Goal: Browse casually: Explore the website without a specific task or goal

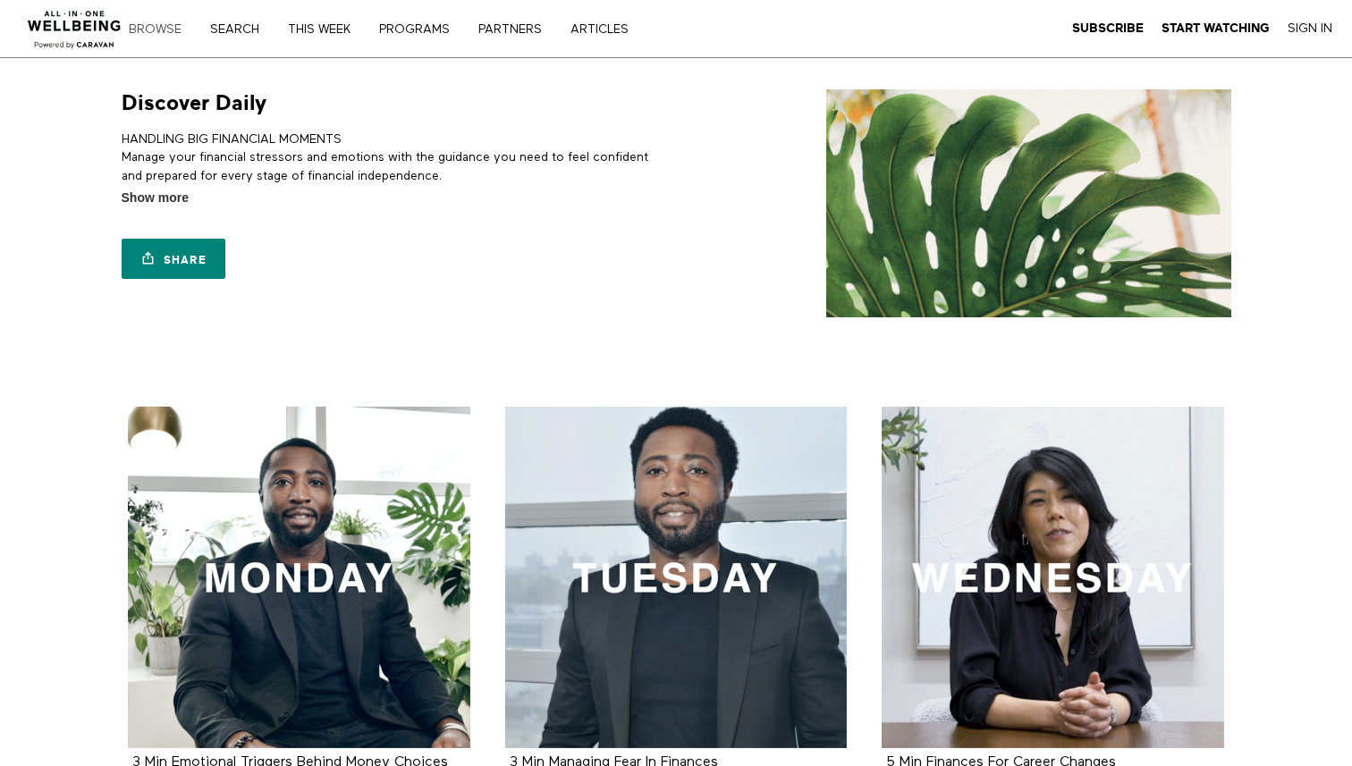
click at [152, 27] on link "Browse" at bounding box center [161, 29] width 78 height 13
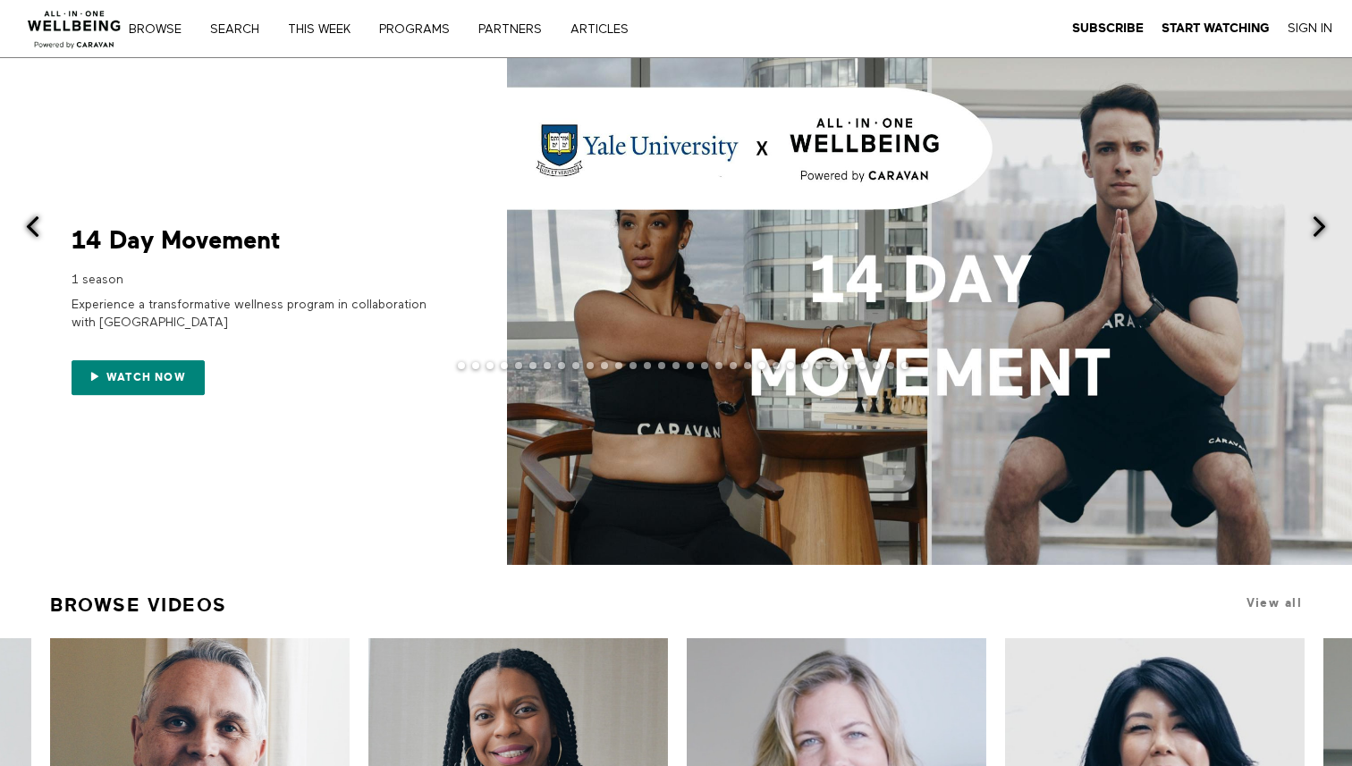
click at [33, 232] on span at bounding box center [32, 226] width 22 height 22
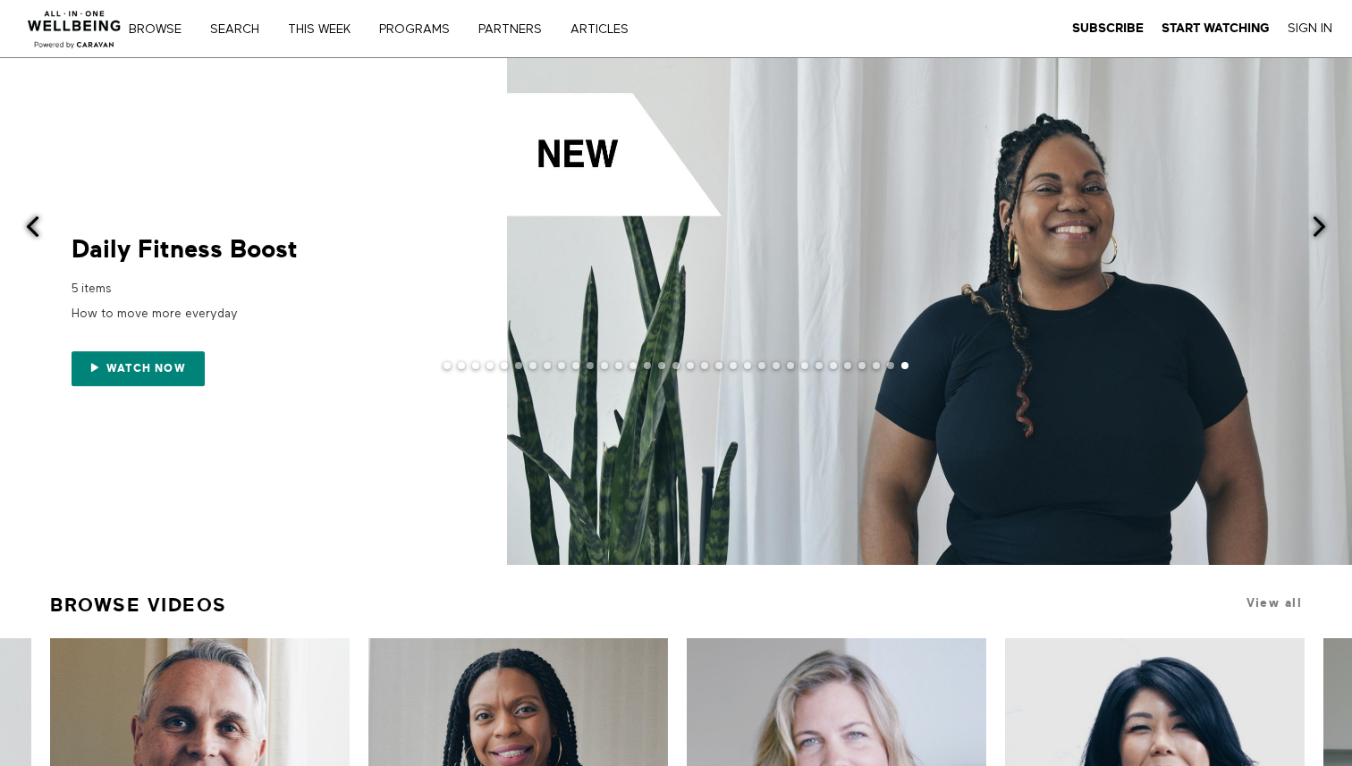
click at [33, 232] on span at bounding box center [32, 226] width 22 height 22
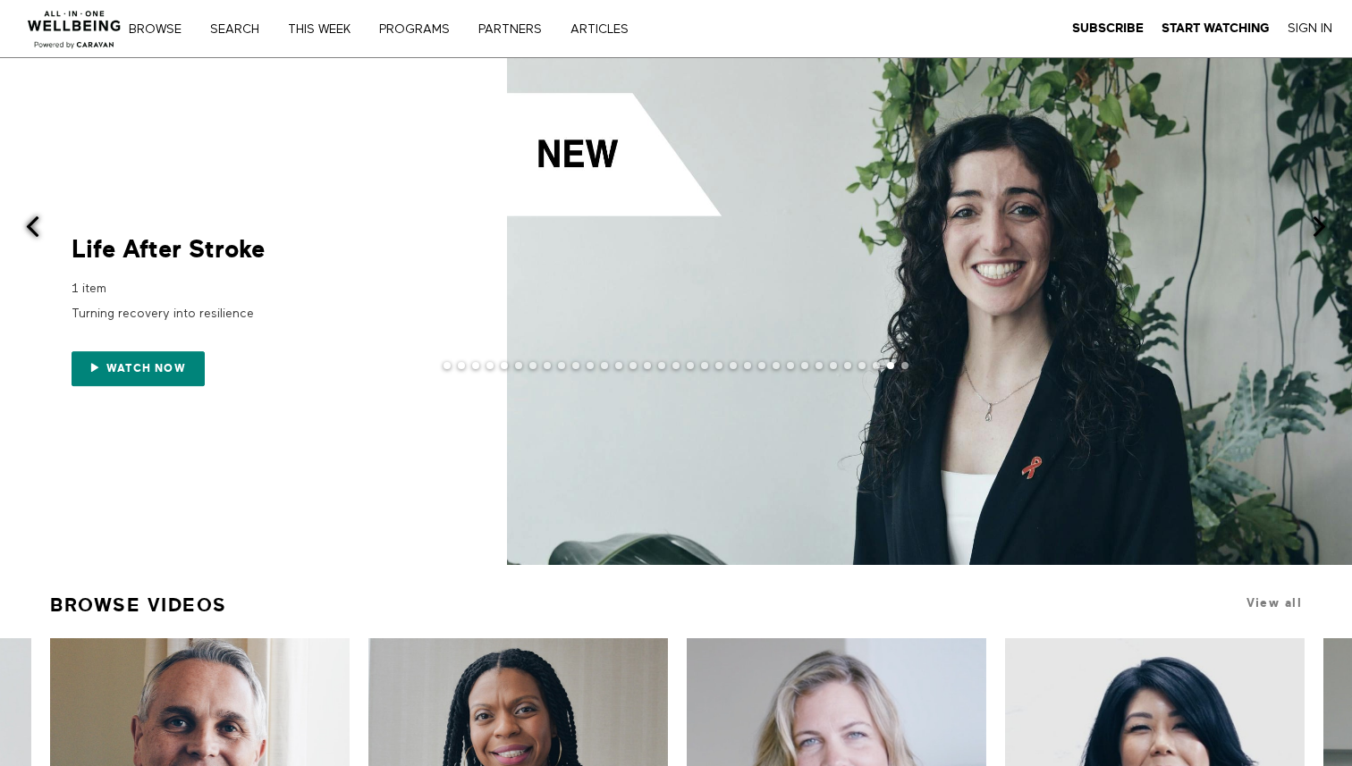
click at [33, 232] on span at bounding box center [32, 226] width 22 height 22
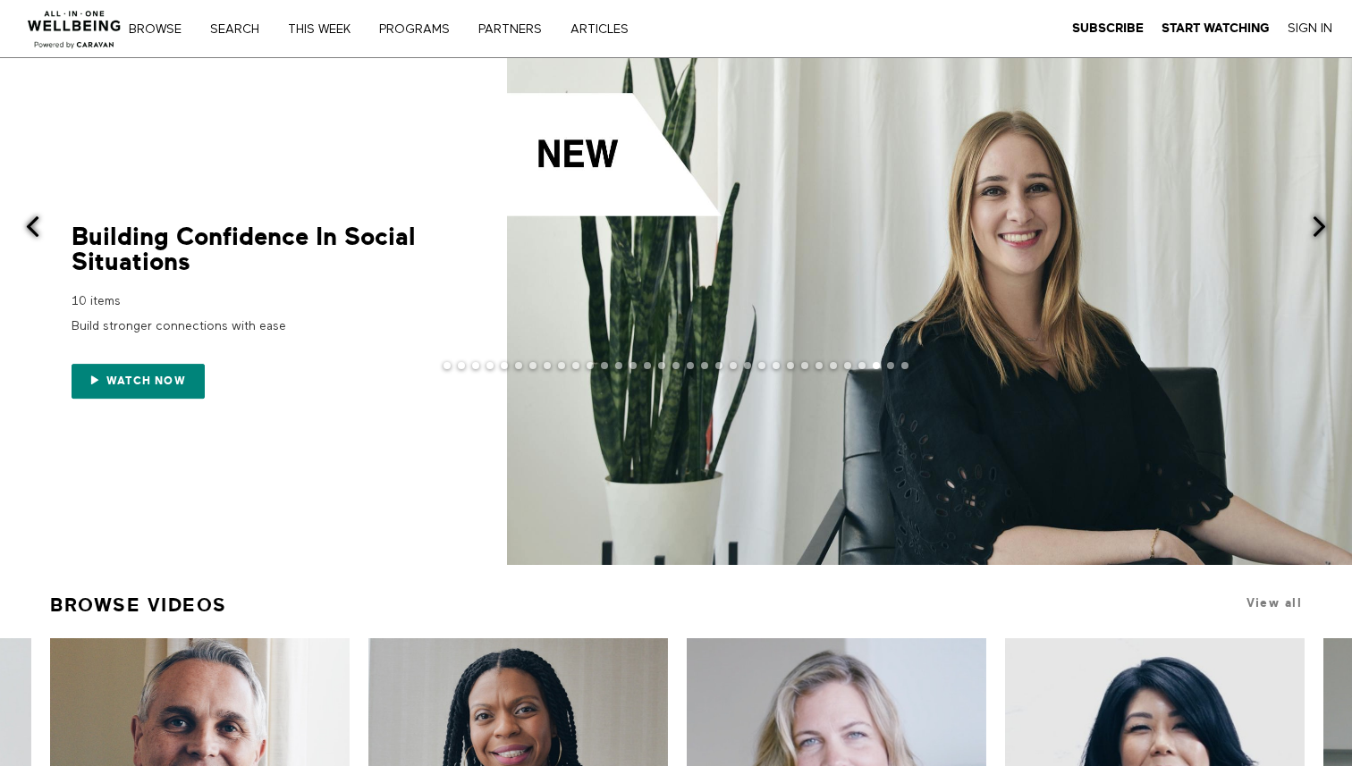
click at [33, 232] on span at bounding box center [32, 226] width 22 height 22
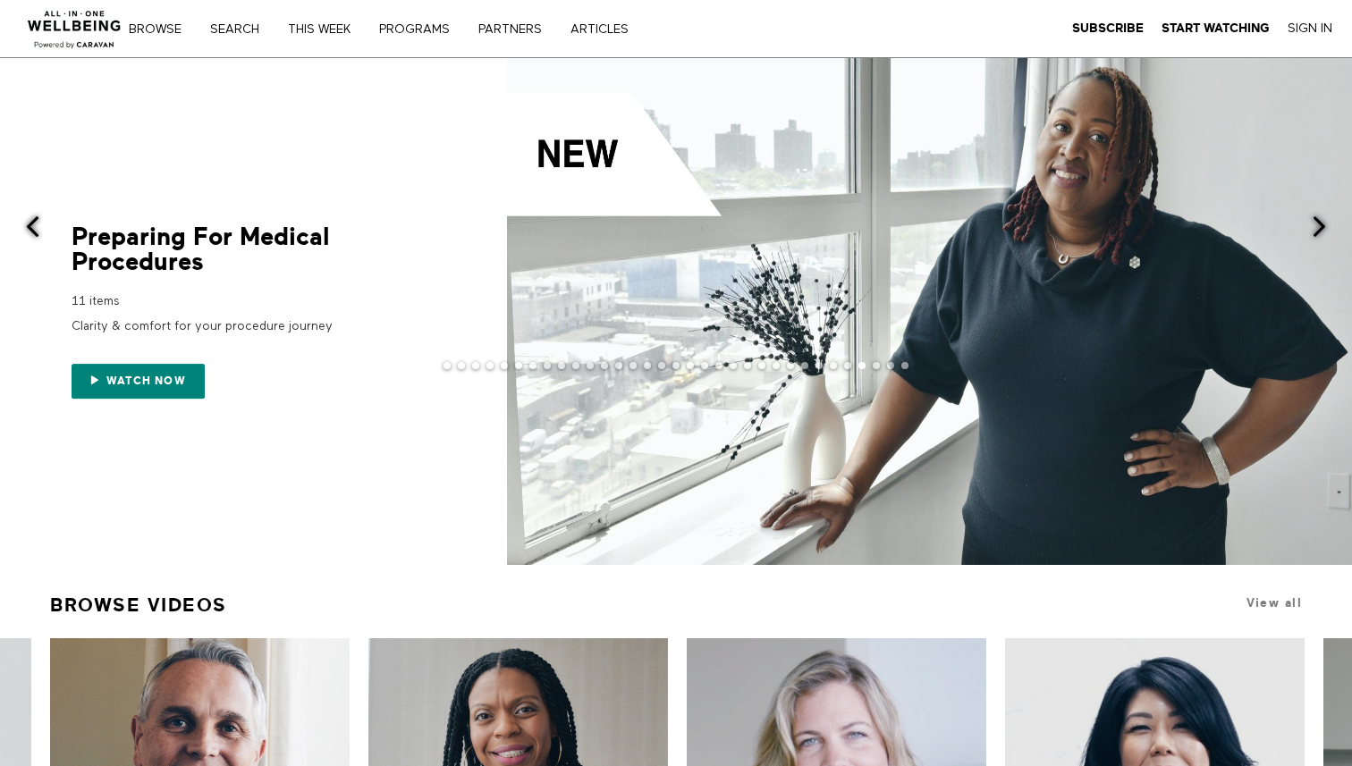
click at [33, 232] on span at bounding box center [32, 226] width 22 height 22
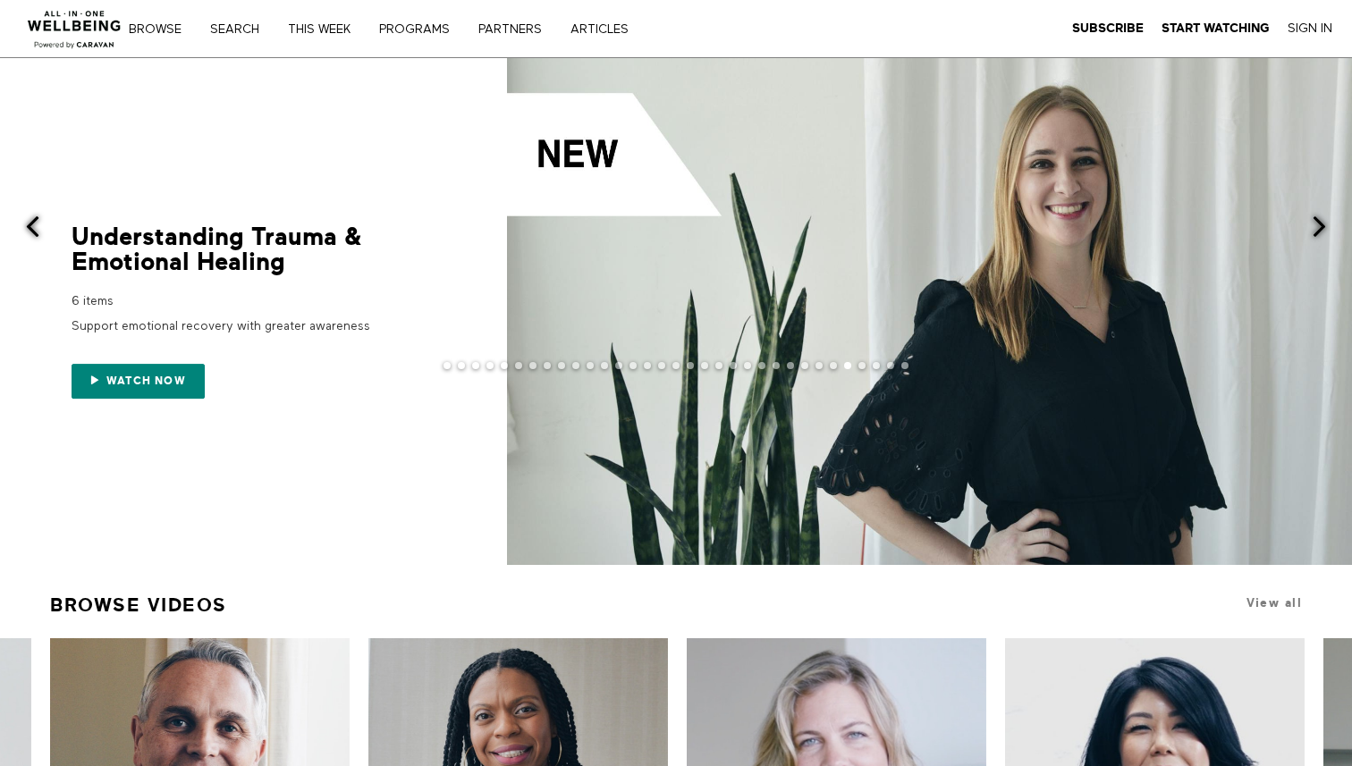
click at [33, 232] on span at bounding box center [32, 226] width 22 height 22
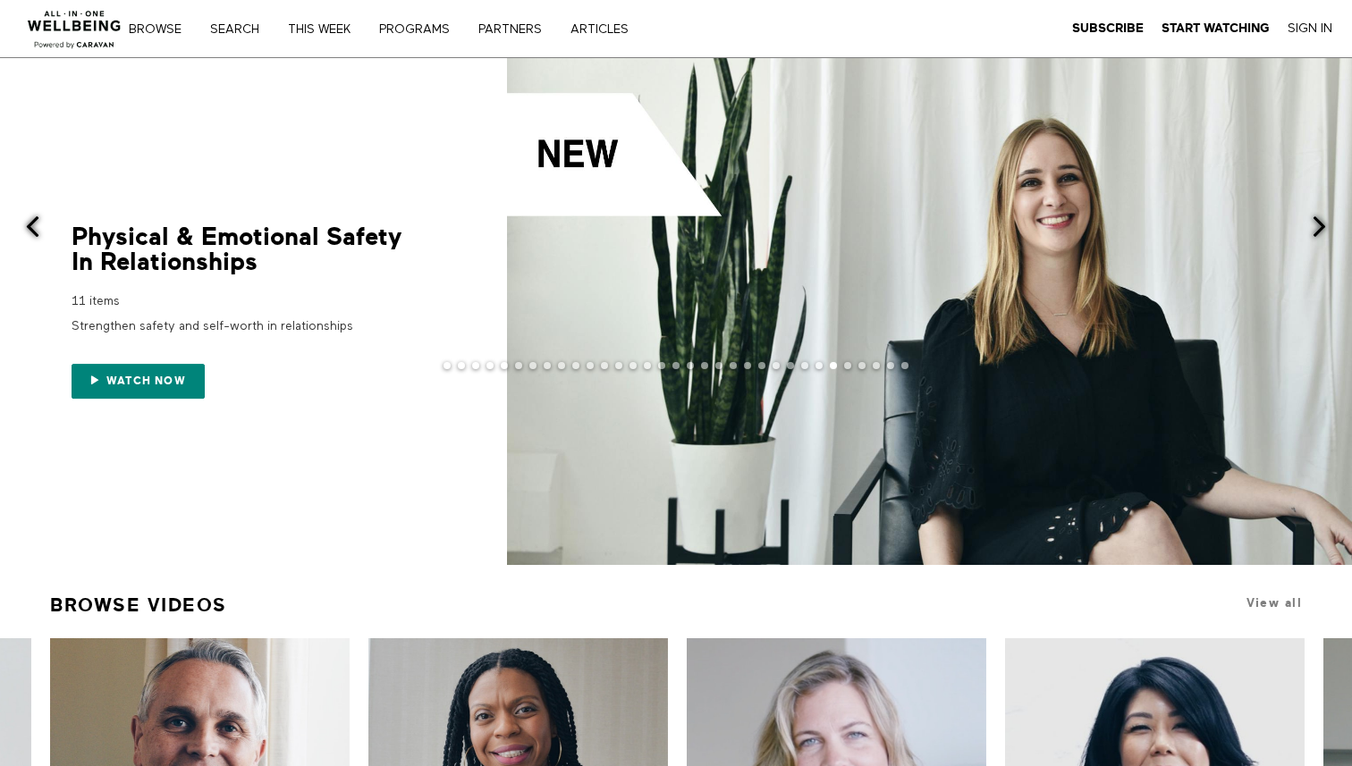
click at [33, 232] on span at bounding box center [32, 226] width 22 height 22
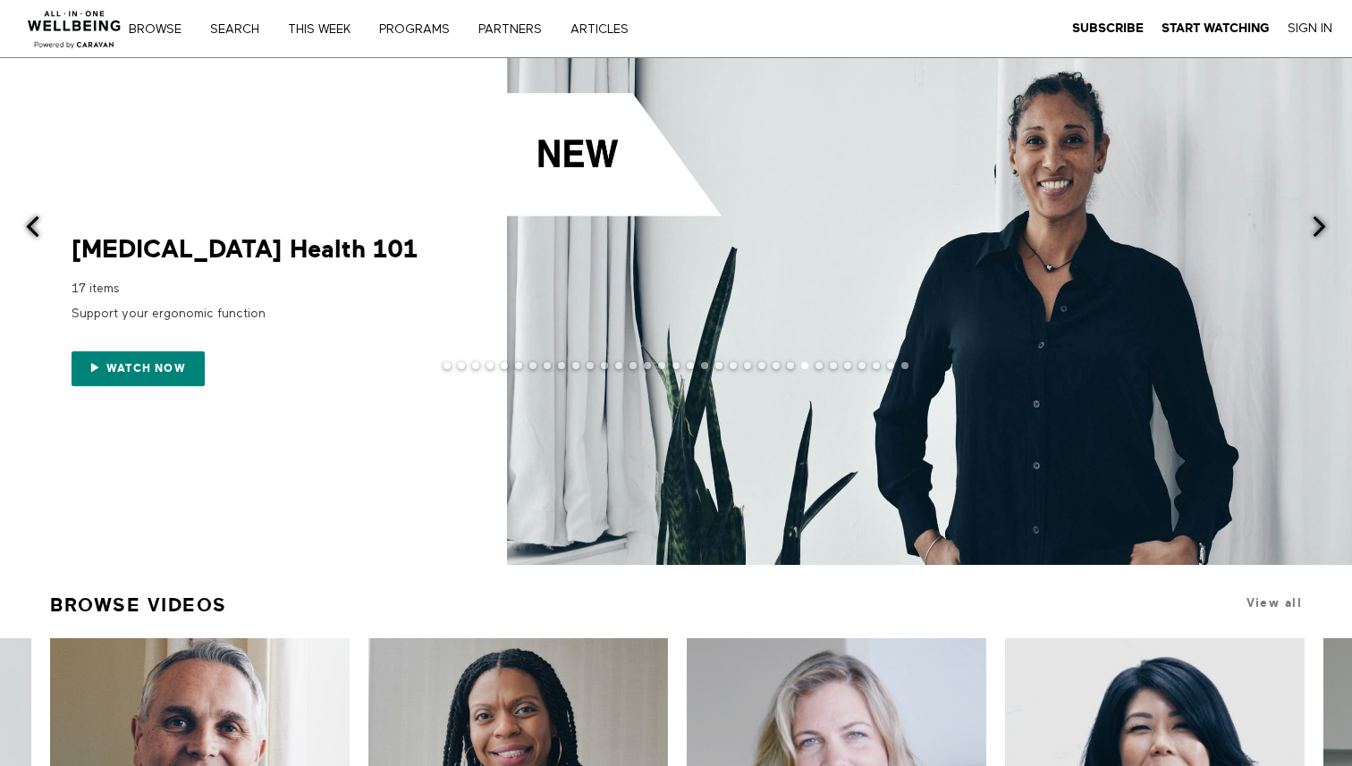
click at [33, 232] on span at bounding box center [32, 226] width 22 height 22
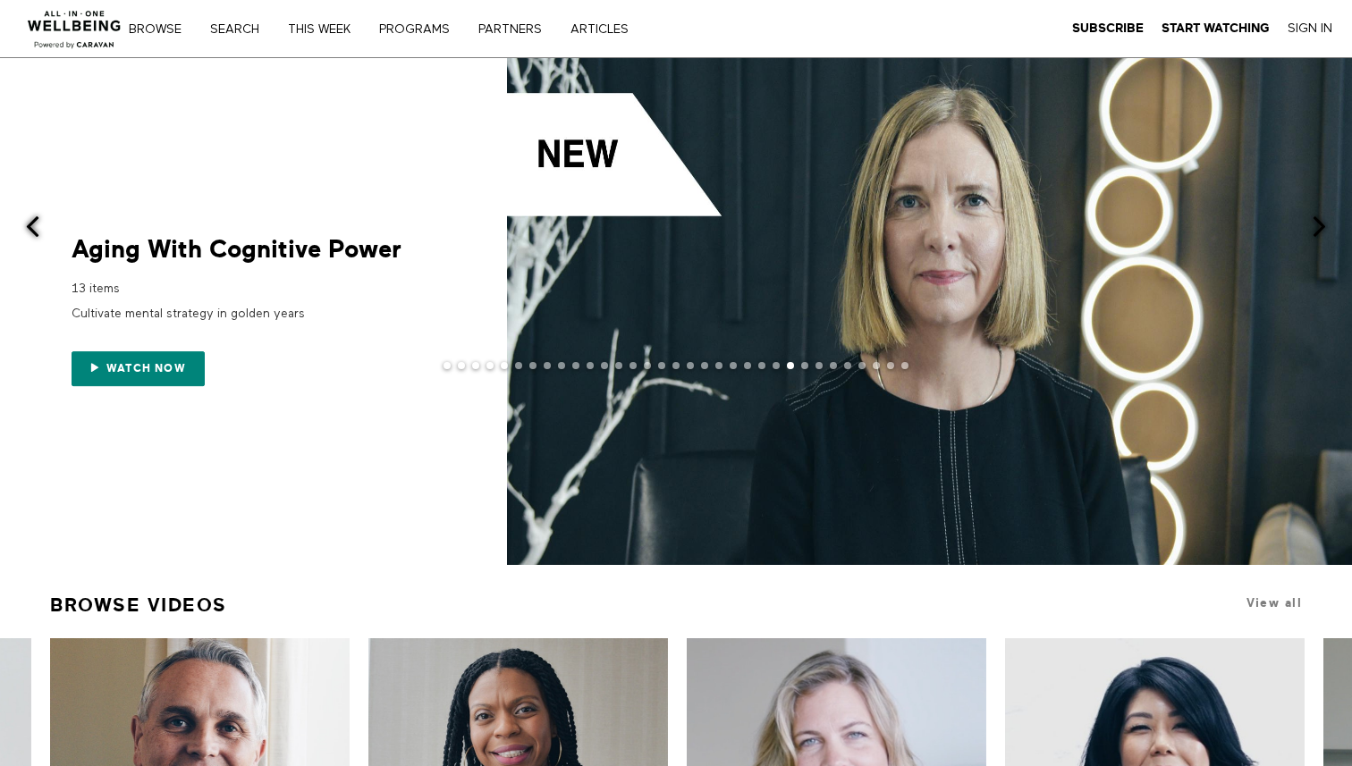
click at [33, 232] on span at bounding box center [32, 226] width 22 height 22
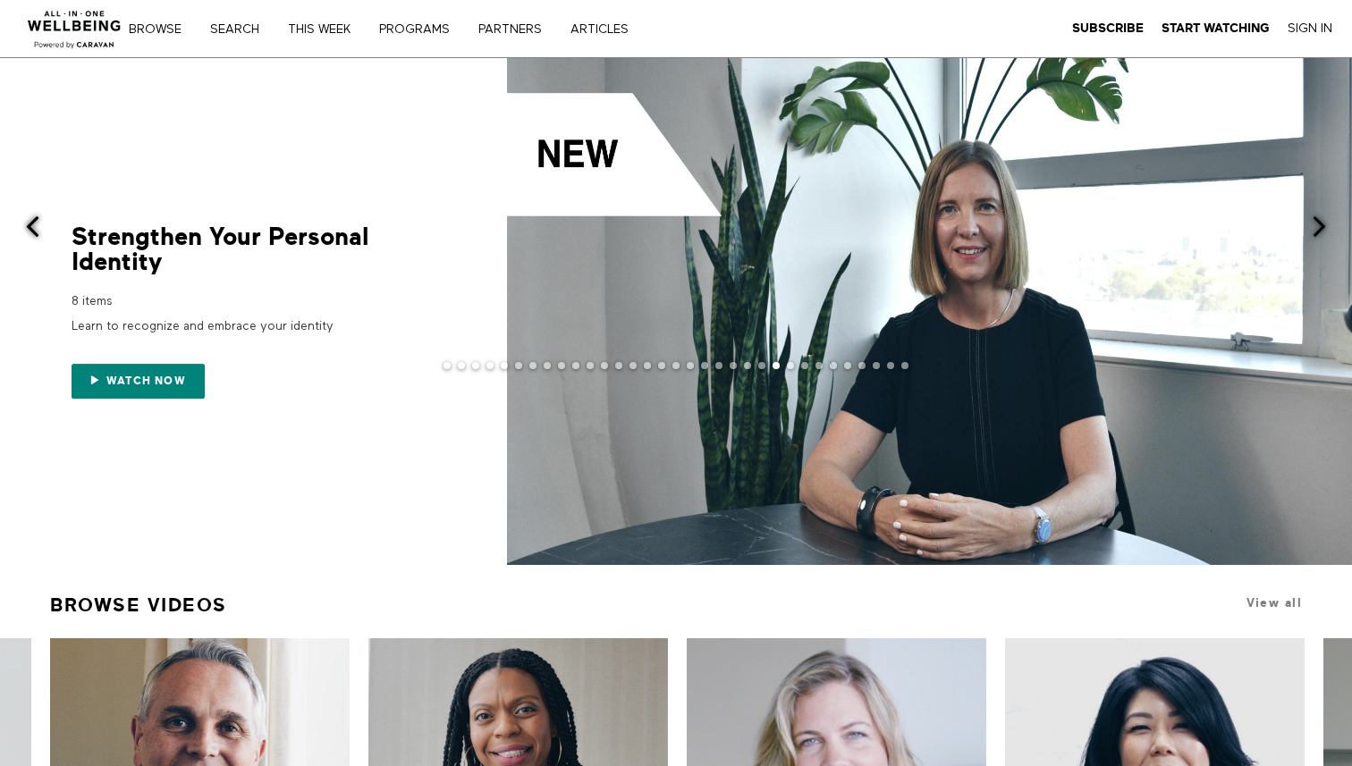
click at [33, 232] on span at bounding box center [32, 226] width 22 height 22
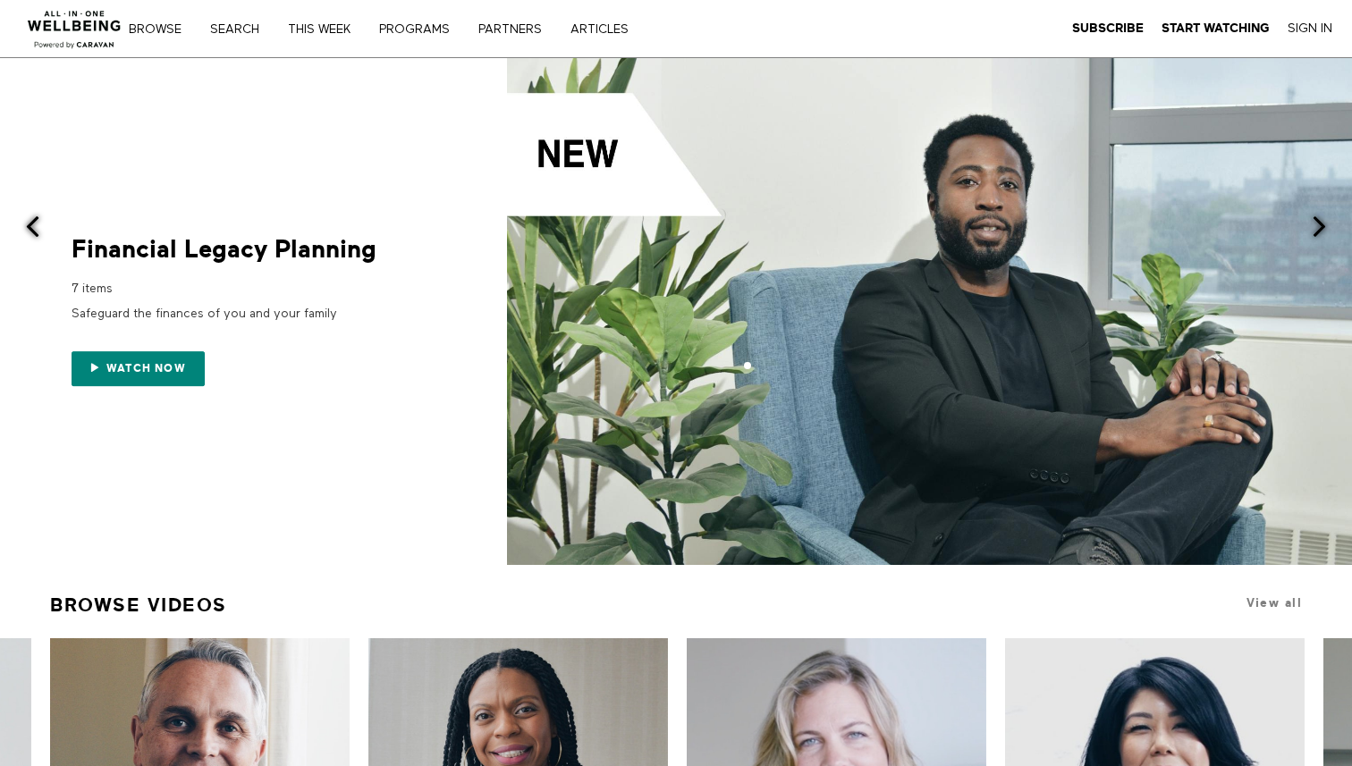
click at [33, 232] on span at bounding box center [32, 226] width 22 height 22
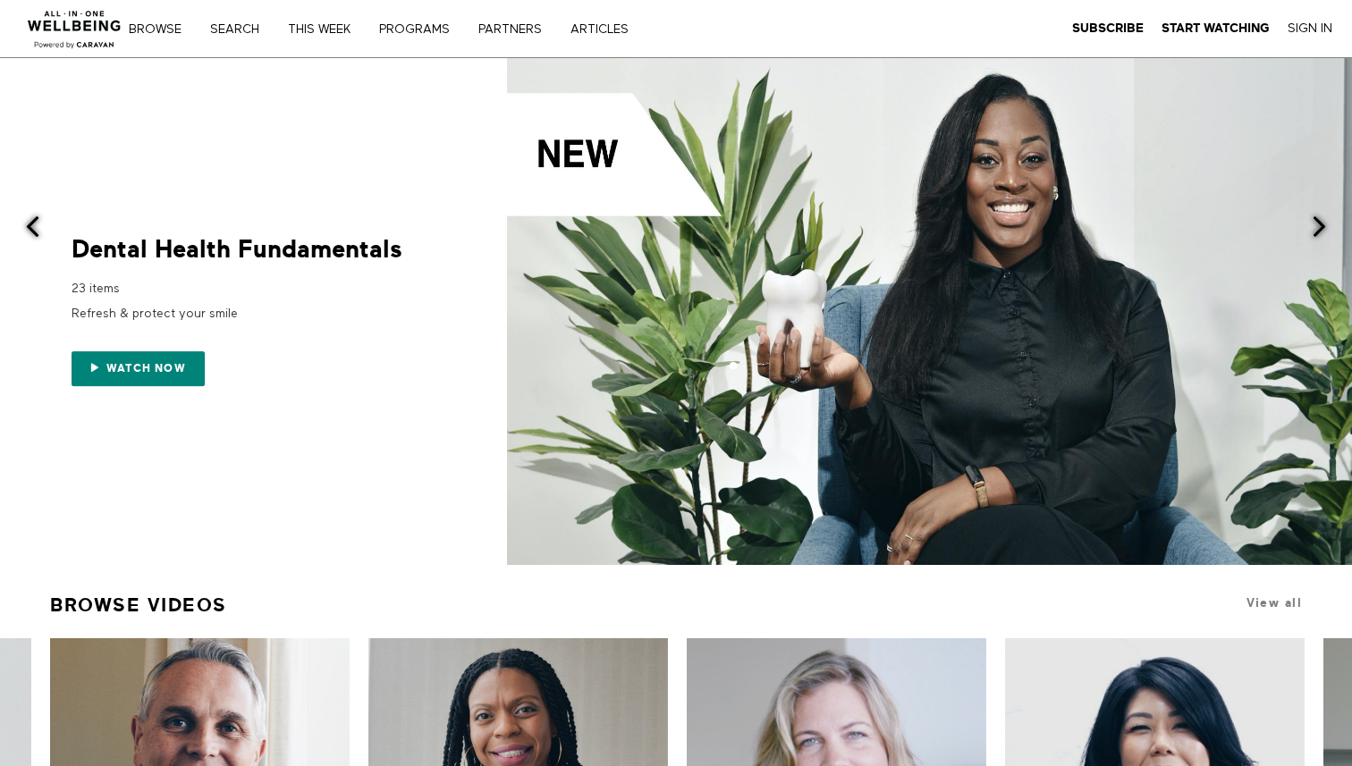
click at [33, 232] on span at bounding box center [32, 226] width 22 height 22
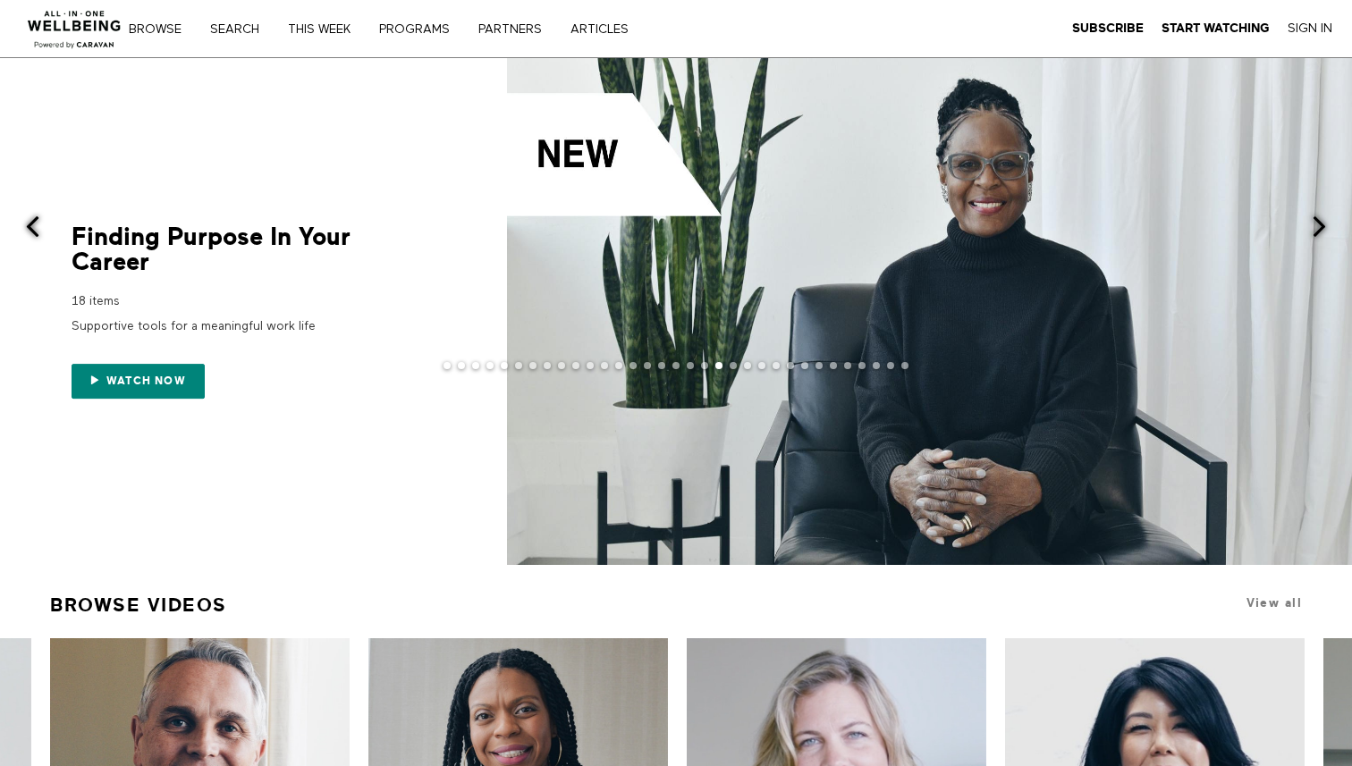
click at [33, 232] on span at bounding box center [32, 226] width 22 height 22
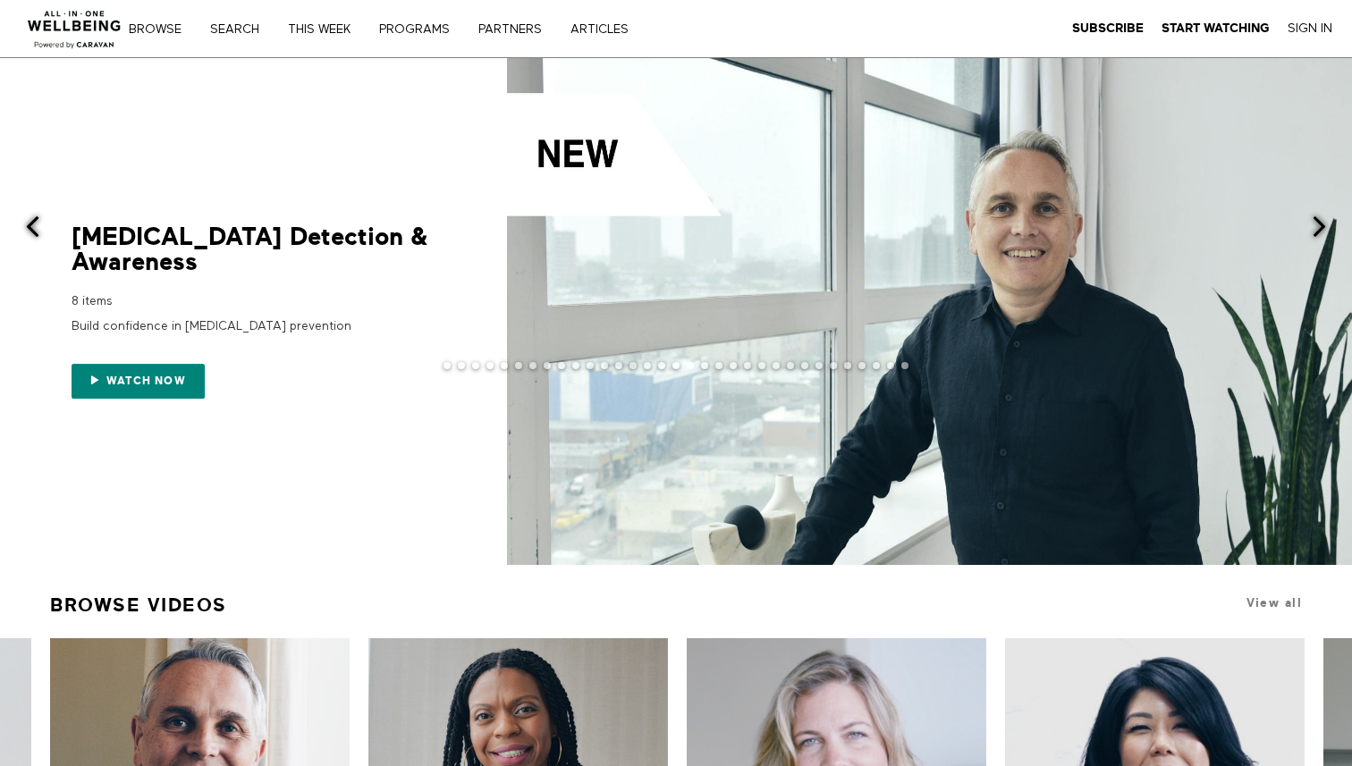
click at [33, 232] on span at bounding box center [32, 226] width 22 height 22
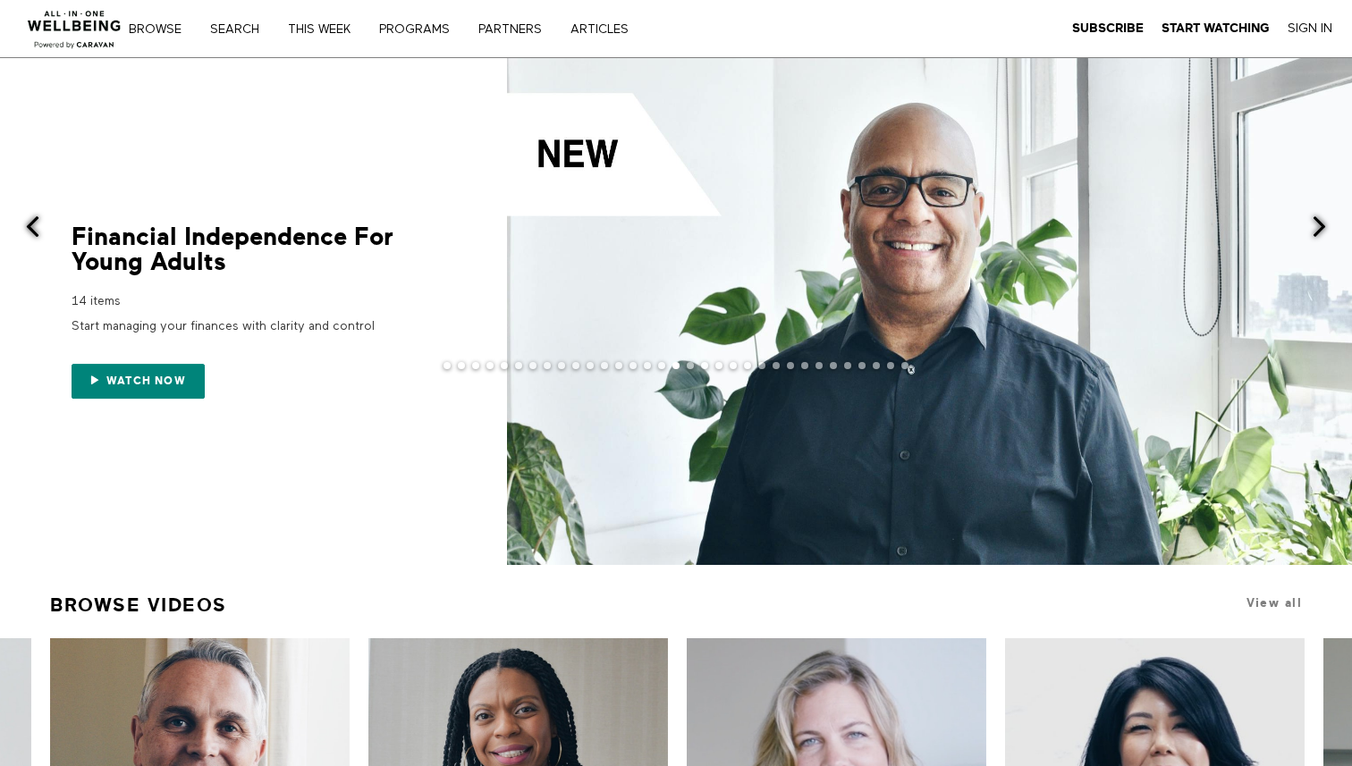
click at [33, 232] on span at bounding box center [32, 226] width 22 height 22
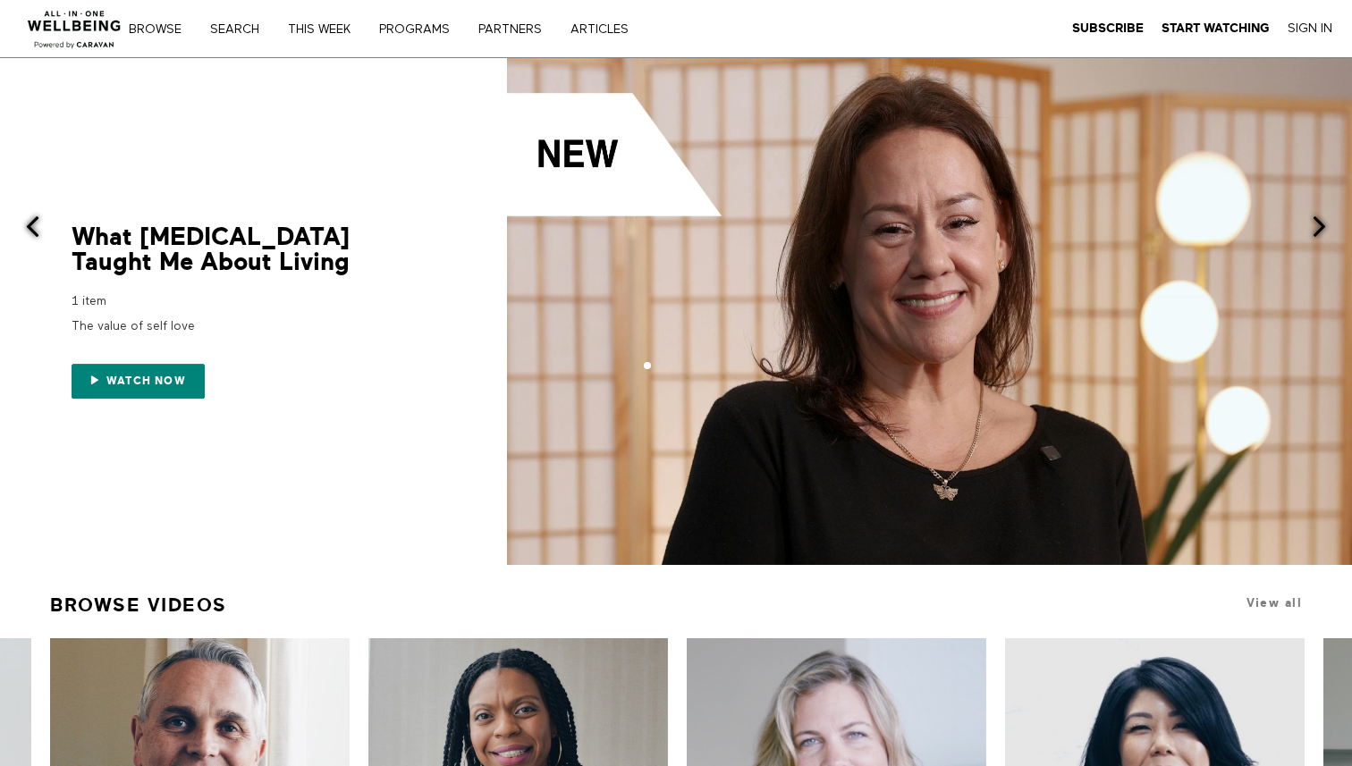
click at [33, 232] on span at bounding box center [32, 226] width 22 height 22
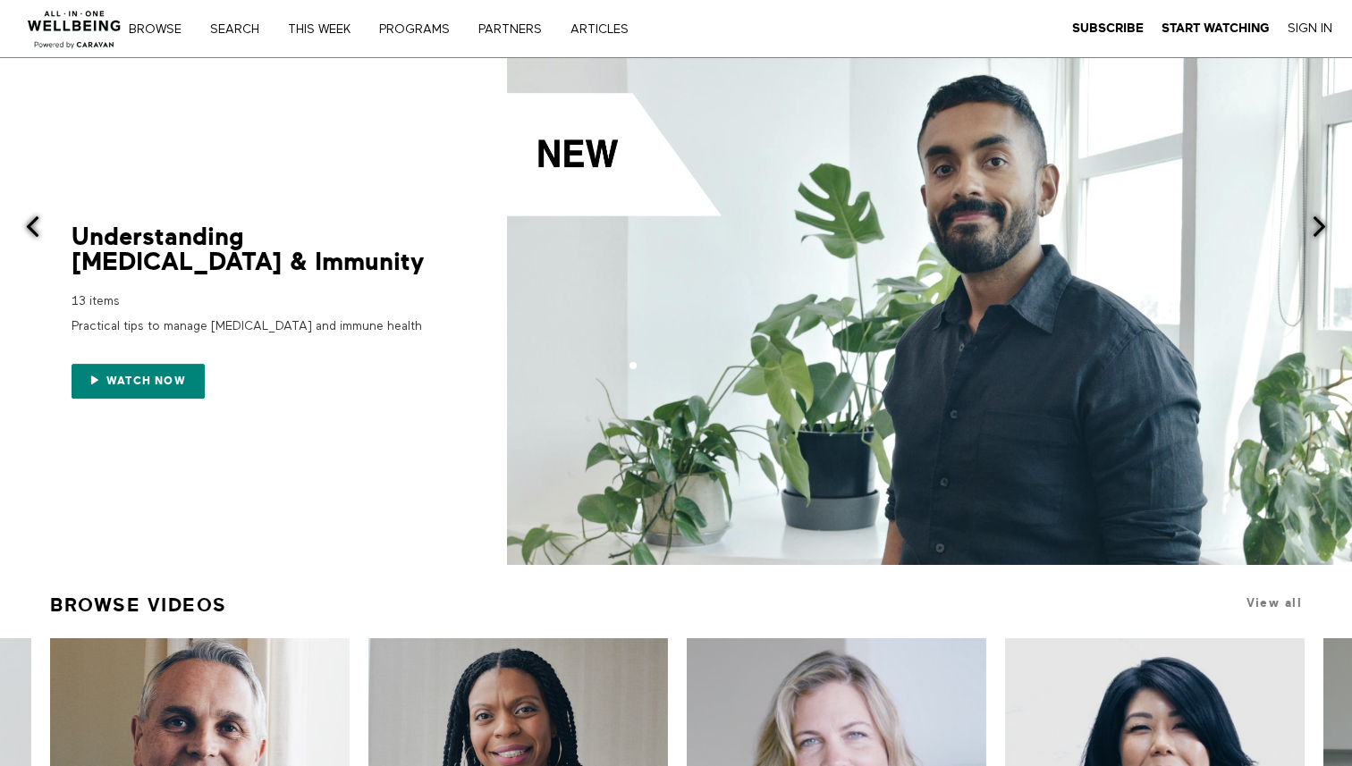
click at [33, 232] on span at bounding box center [32, 226] width 22 height 22
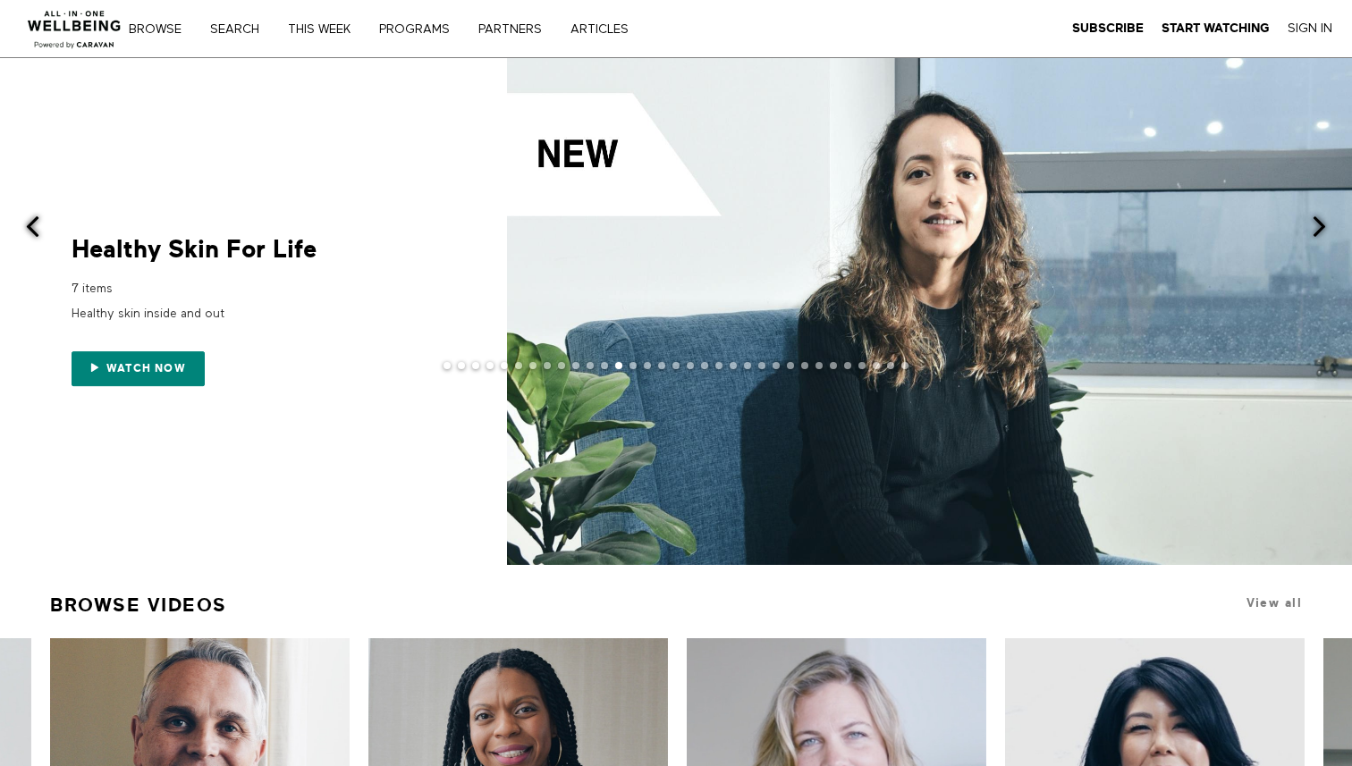
click at [33, 232] on span at bounding box center [32, 226] width 22 height 22
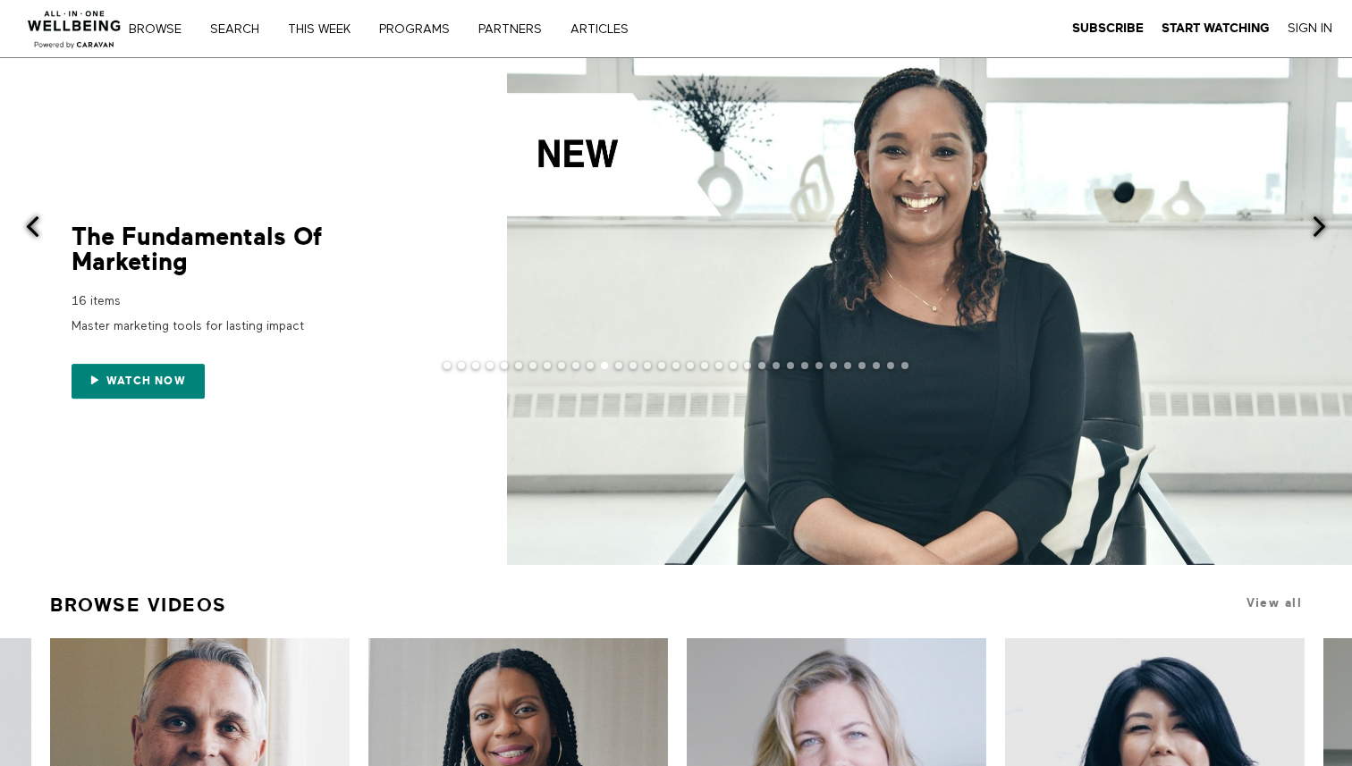
click at [33, 232] on span at bounding box center [32, 226] width 22 height 22
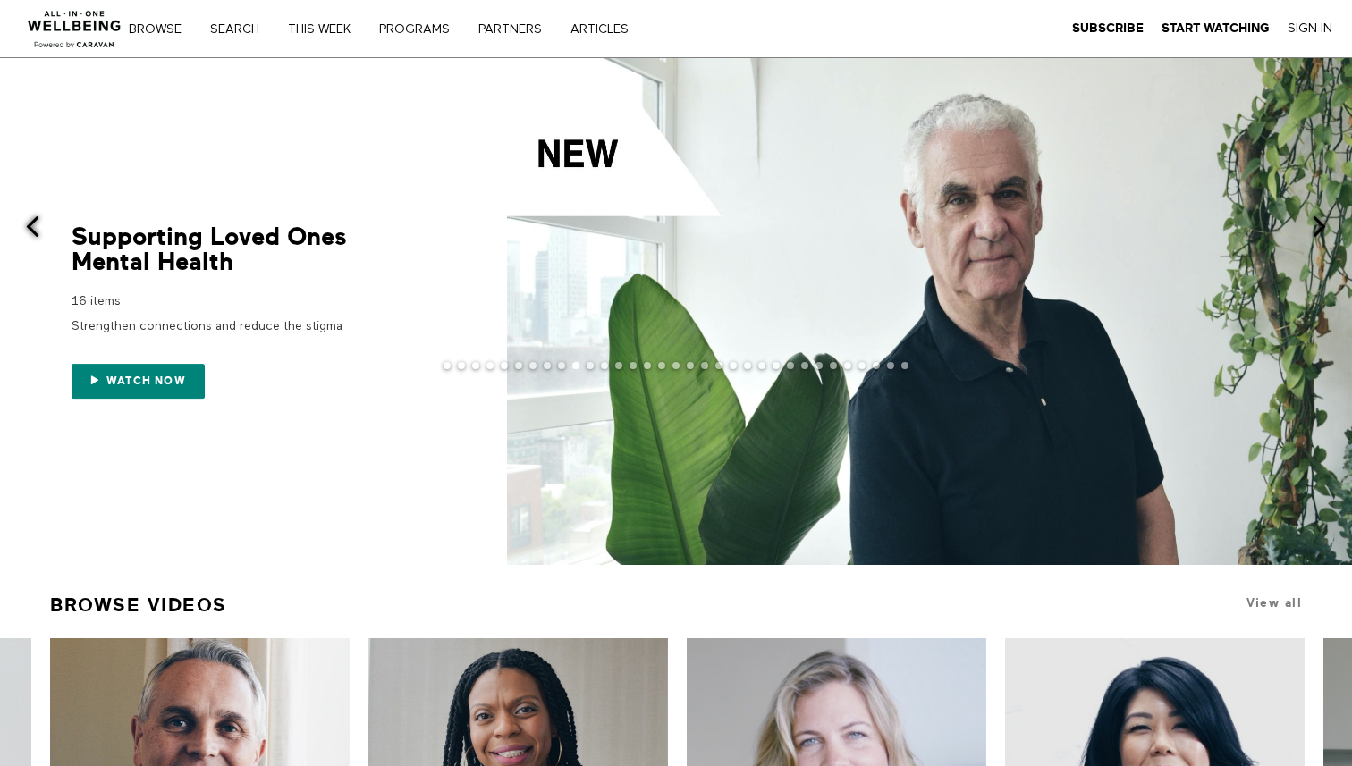
click at [33, 227] on span at bounding box center [32, 226] width 22 height 22
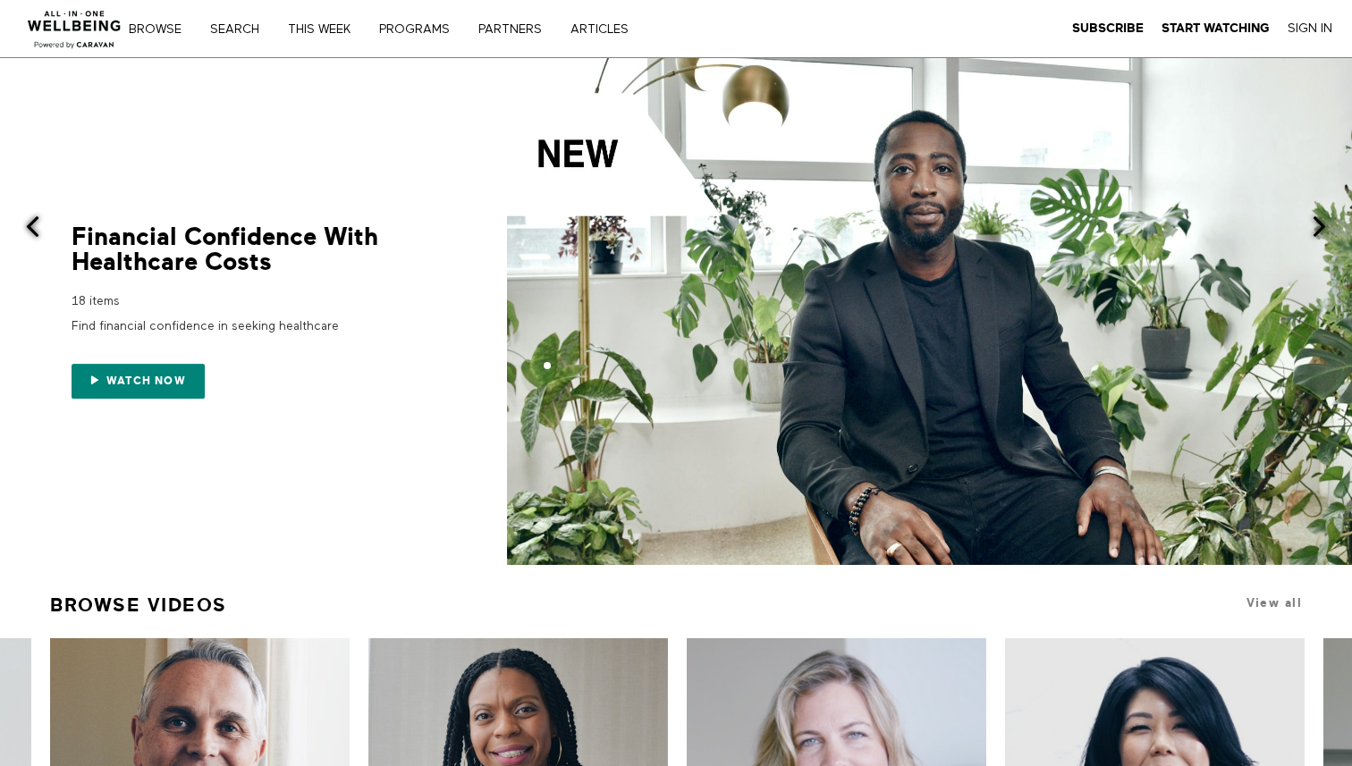
click at [33, 227] on span at bounding box center [32, 226] width 22 height 22
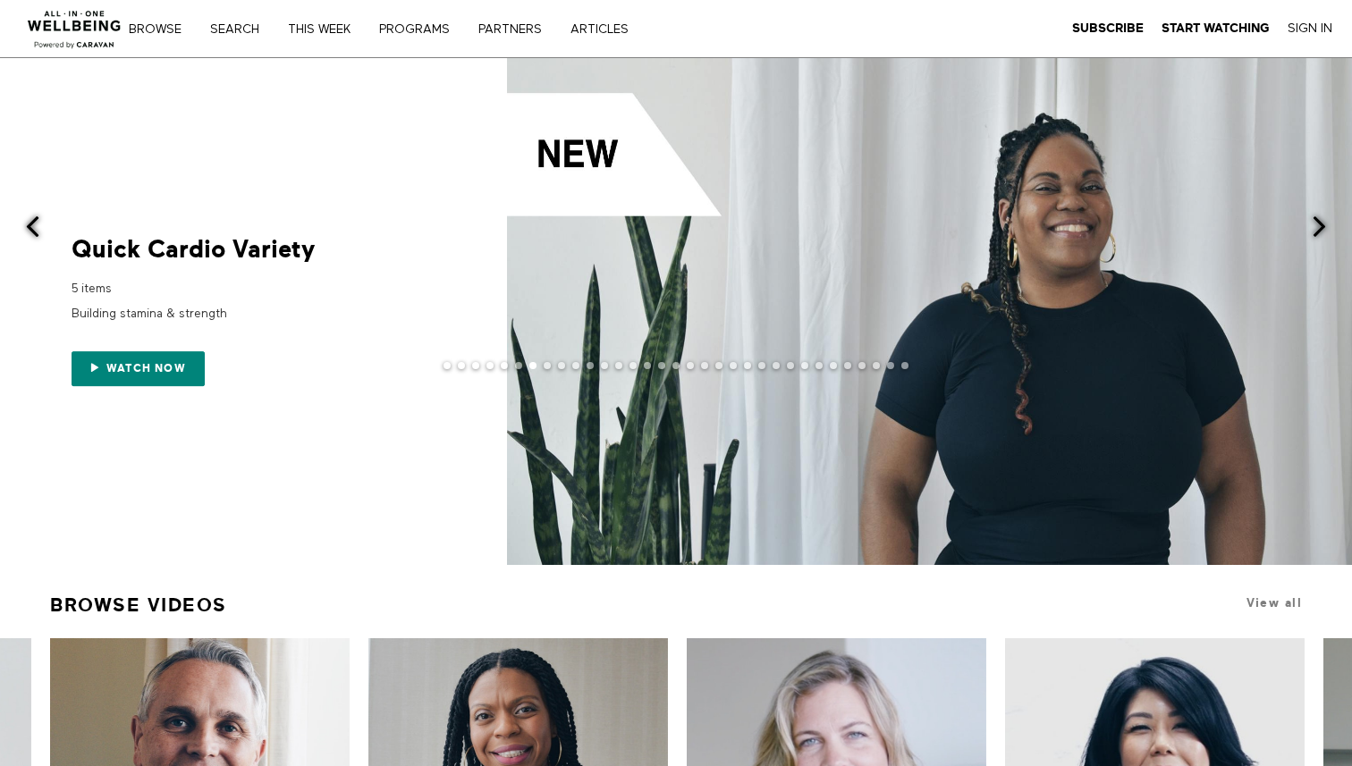
click at [33, 227] on span at bounding box center [32, 226] width 22 height 22
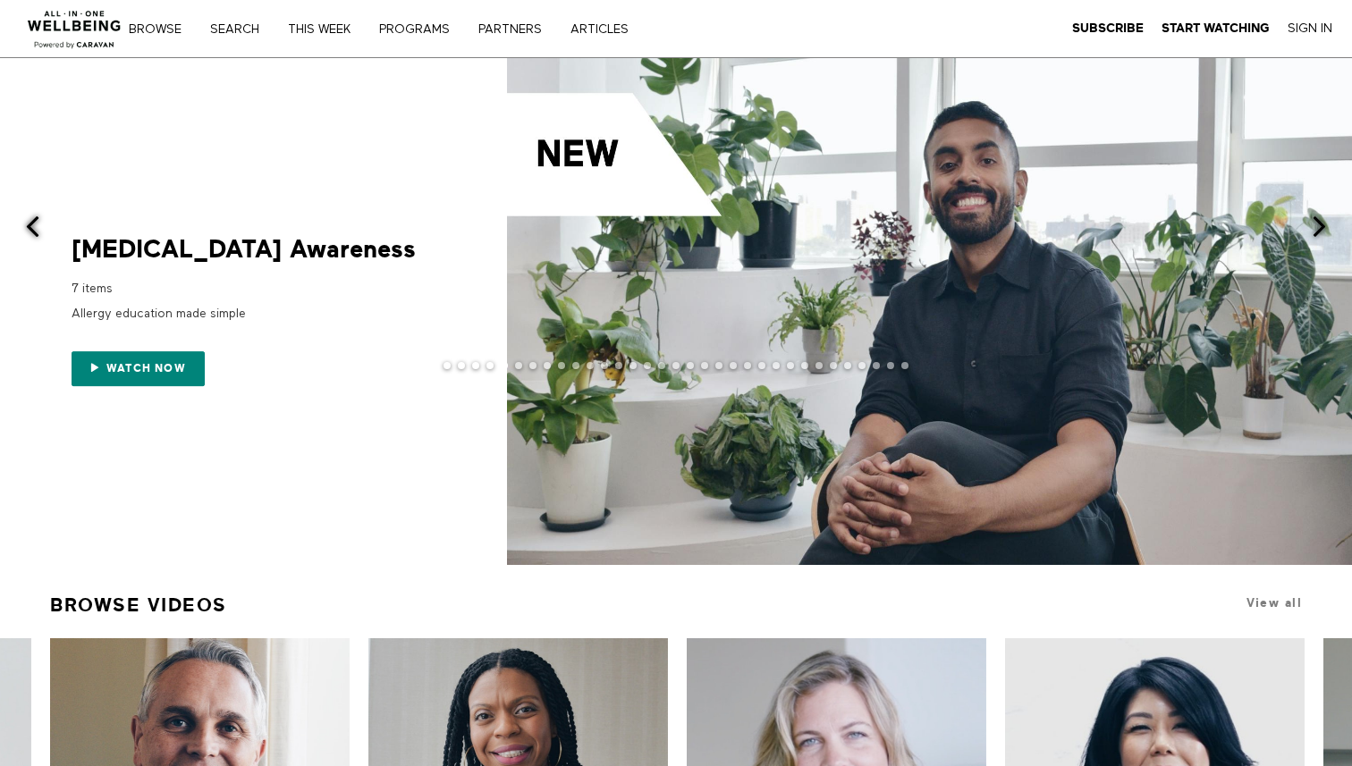
click at [33, 227] on span at bounding box center [32, 226] width 22 height 22
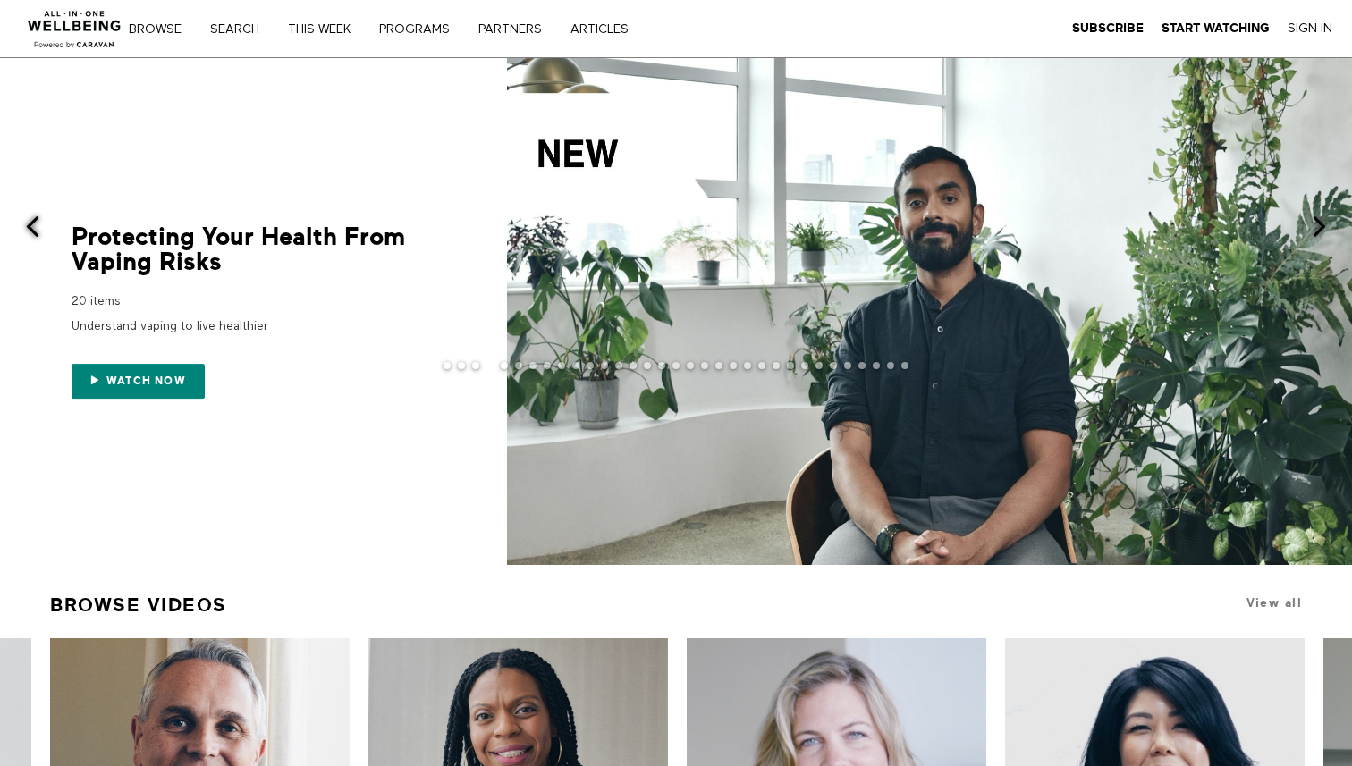
click at [33, 227] on span at bounding box center [32, 226] width 22 height 22
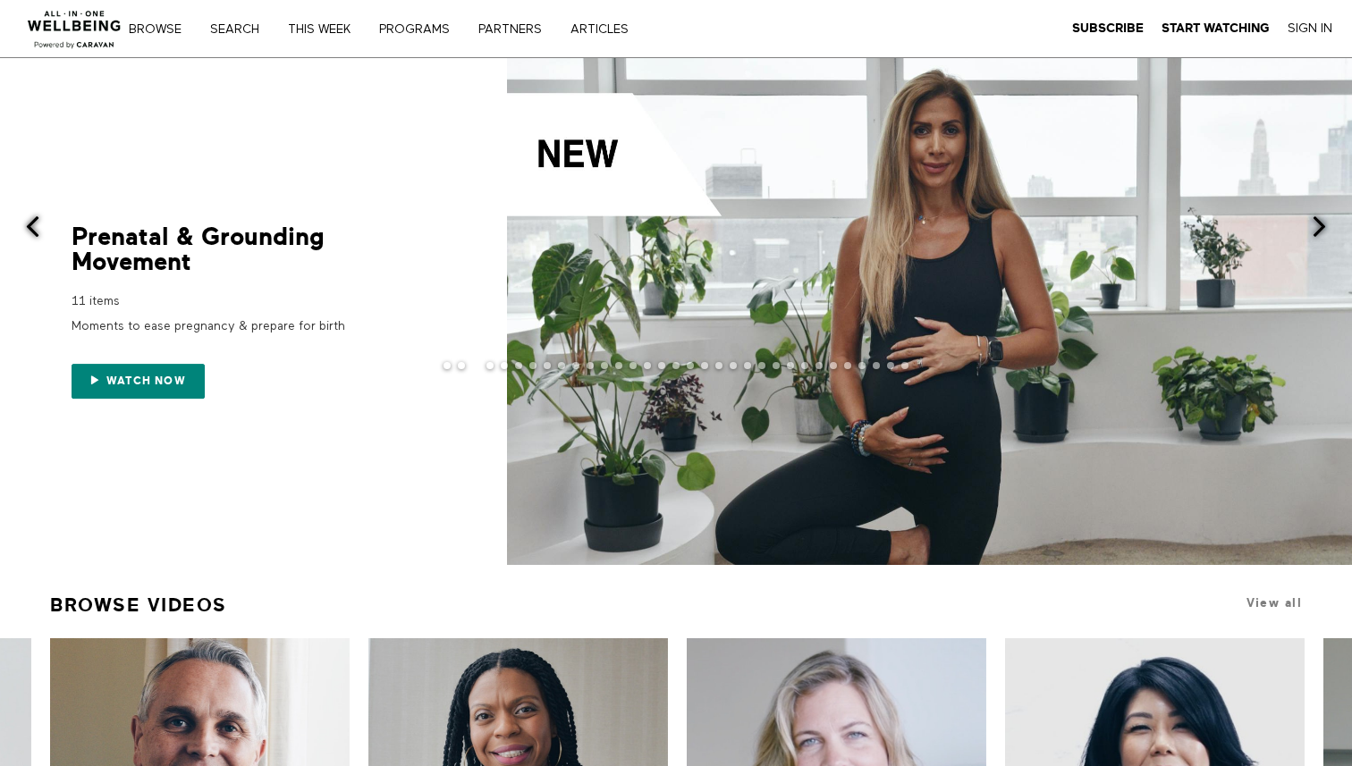
click at [33, 227] on span at bounding box center [32, 226] width 22 height 22
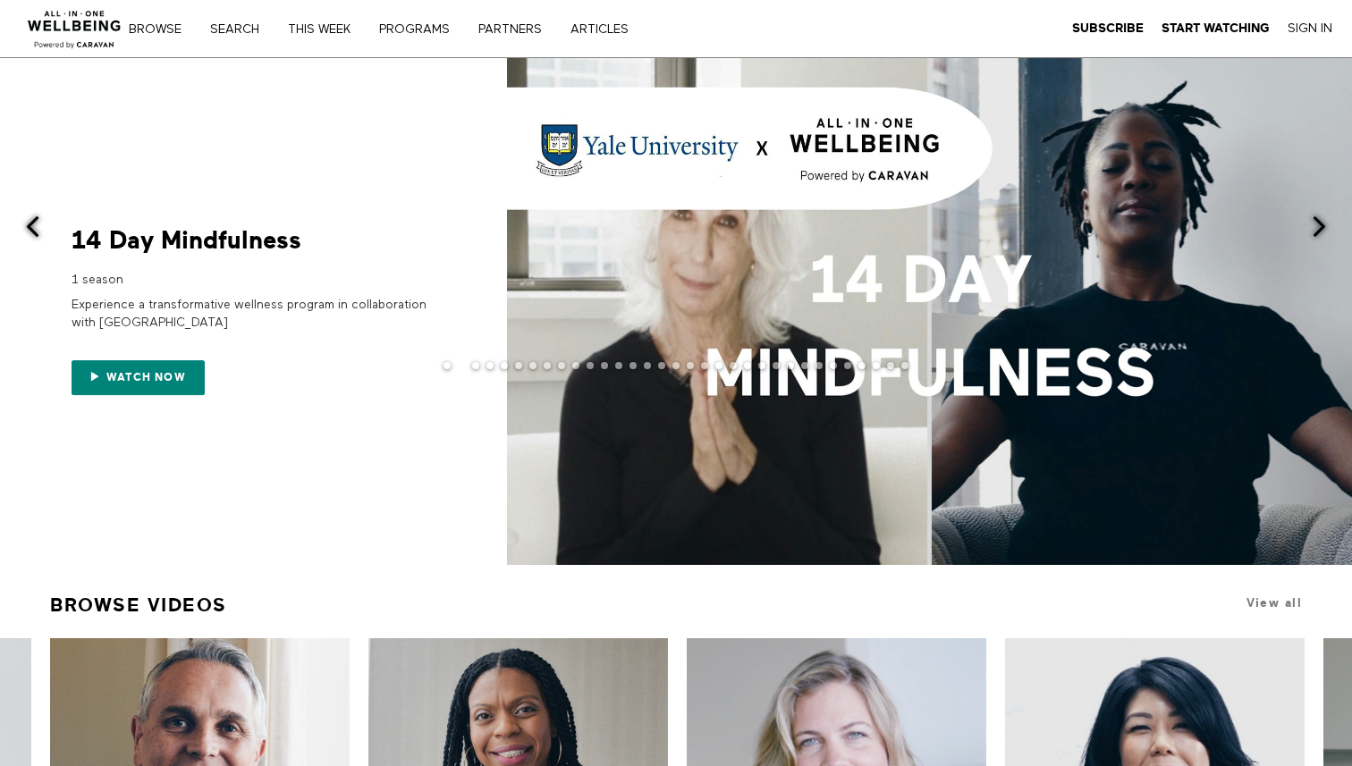
click at [33, 227] on span at bounding box center [32, 226] width 22 height 22
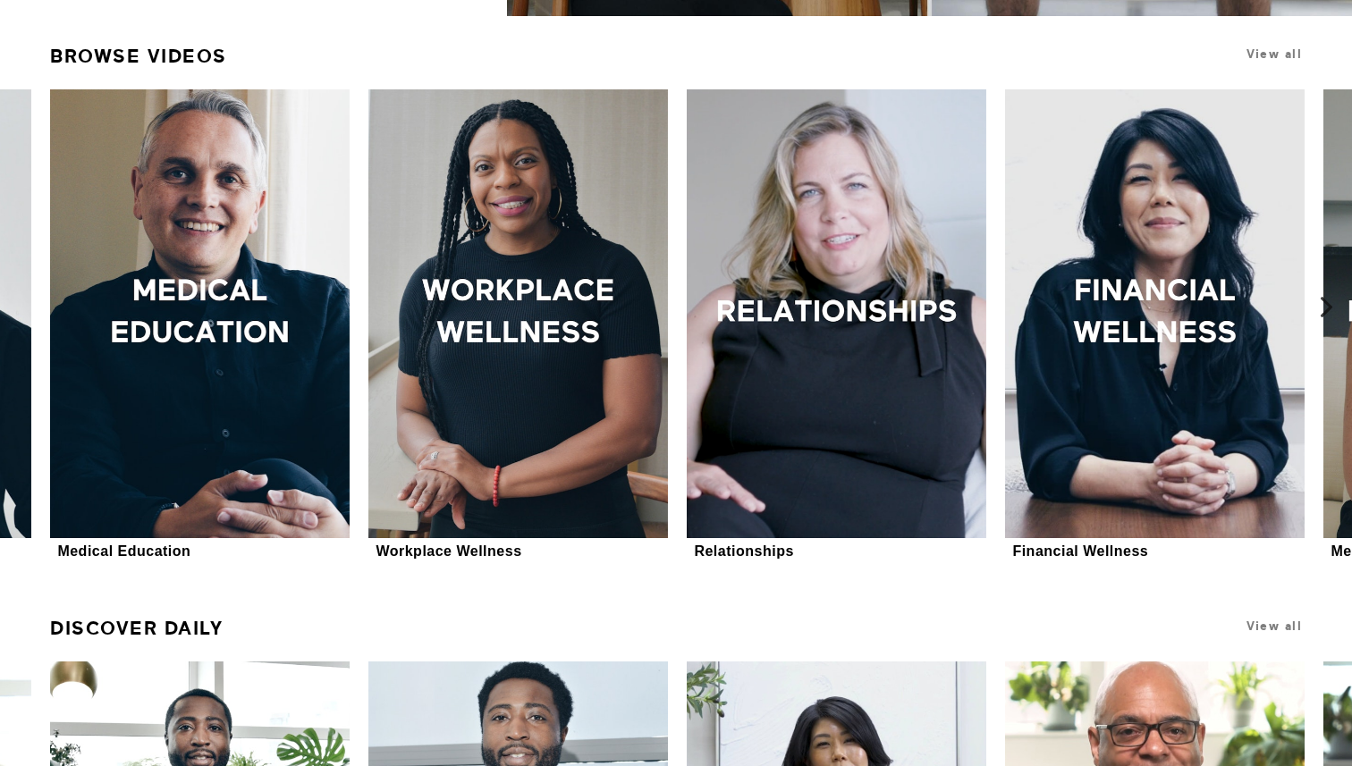
scroll to position [548, 0]
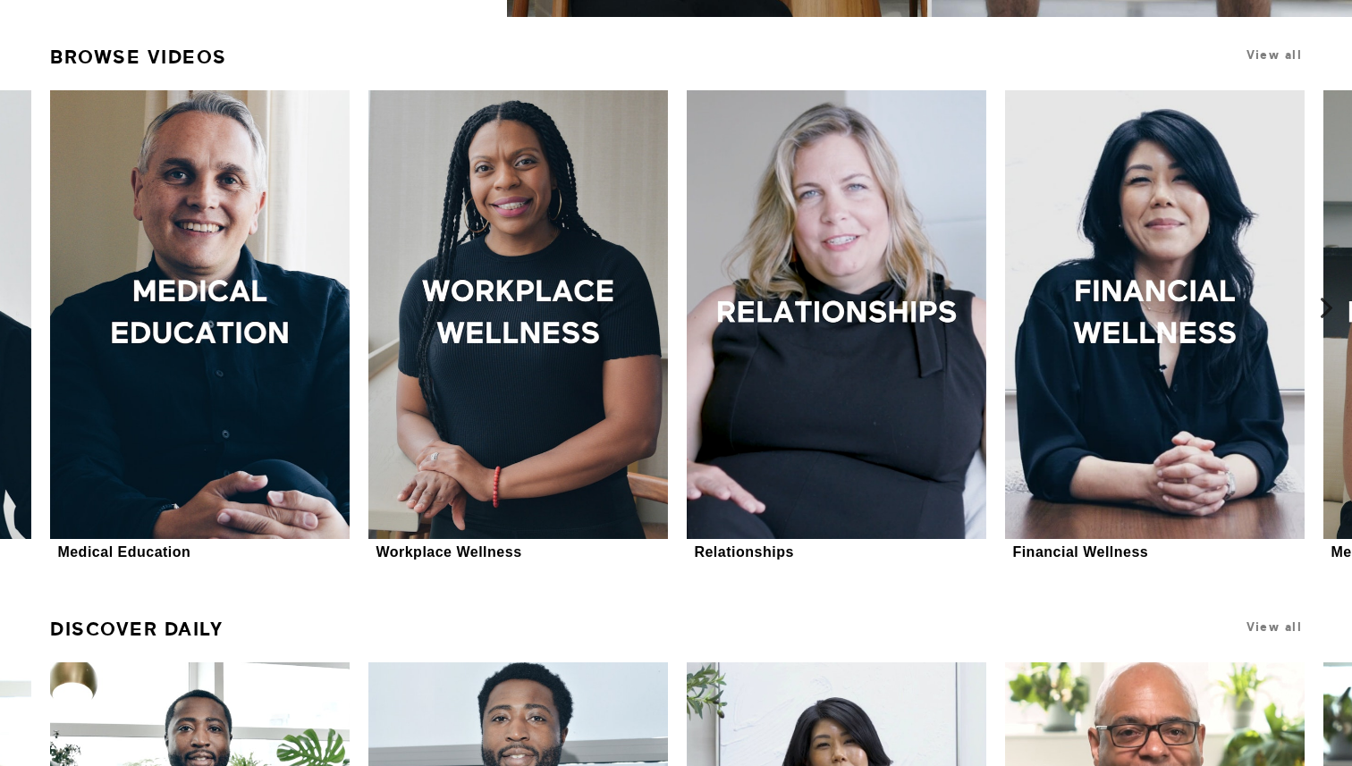
click at [1327, 316] on icon at bounding box center [1326, 308] width 22 height 22
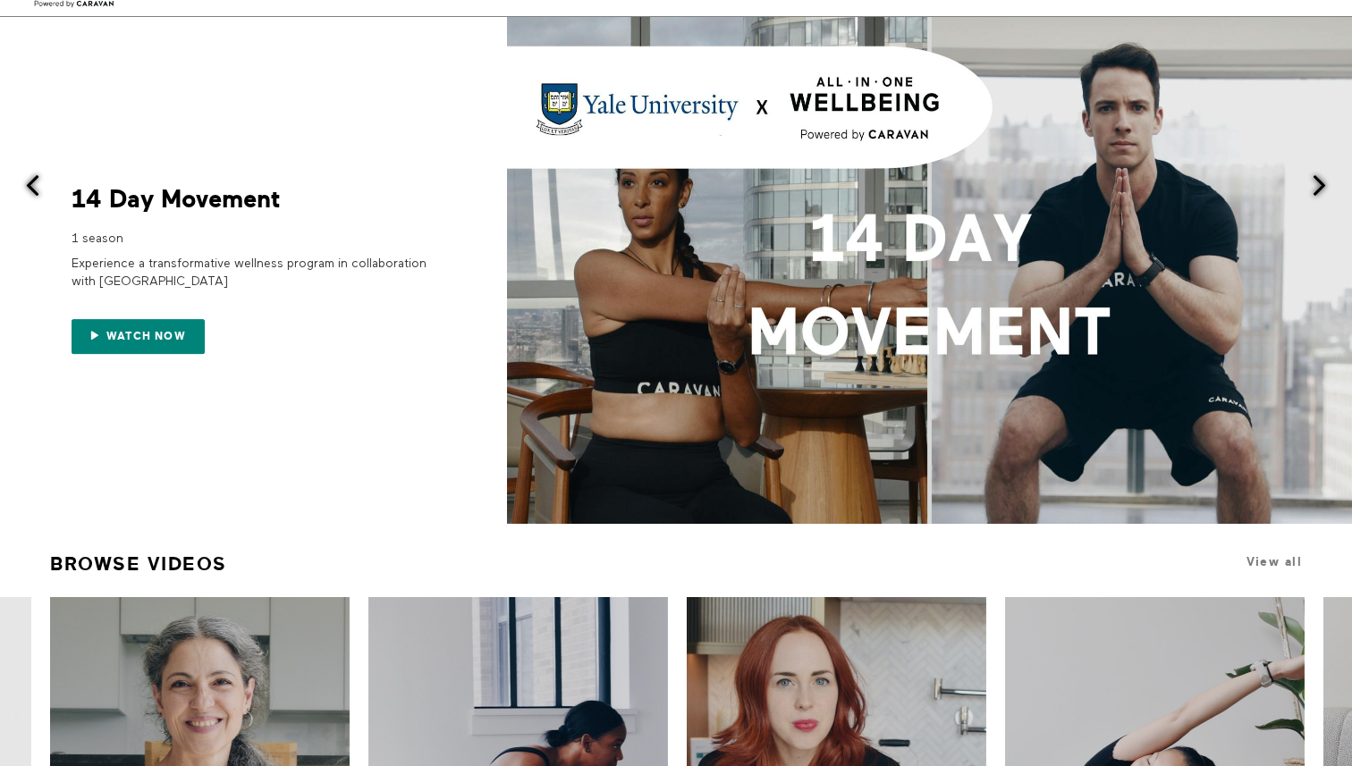
scroll to position [0, 0]
